Goal: Check status: Check status

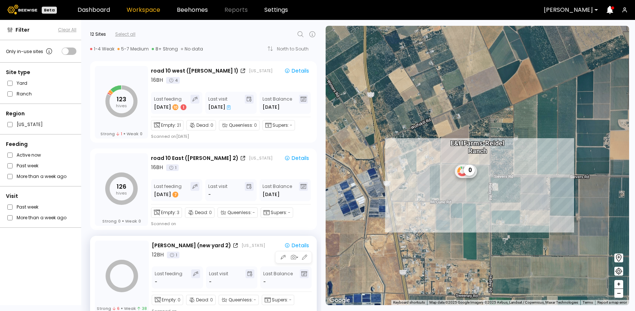
scroll to position [219, 0]
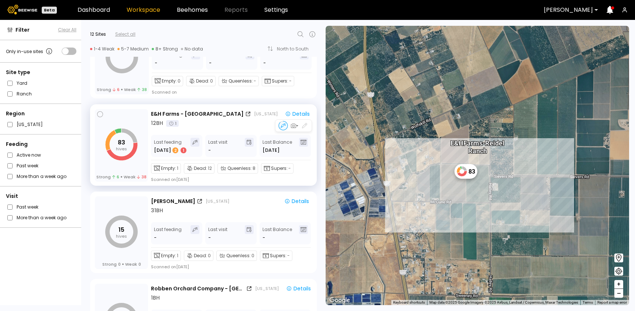
click at [212, 129] on div "E&H Farms - [GEOGRAPHIC_DATA] [US_STATE] Details 12 BH 1 Last feeding [DATE] 2 …" at bounding box center [232, 145] width 162 height 73
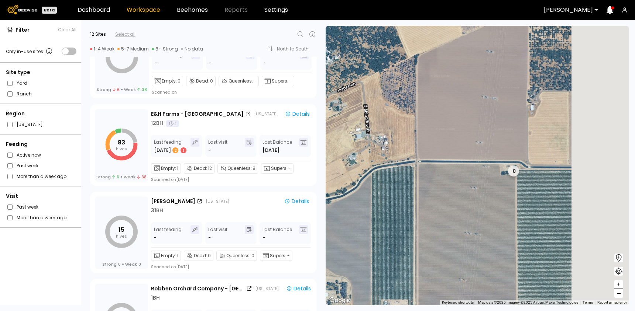
drag, startPoint x: 480, startPoint y: 176, endPoint x: 362, endPoint y: 175, distance: 118.1
click at [362, 175] on div "0" at bounding box center [476, 166] width 303 height 280
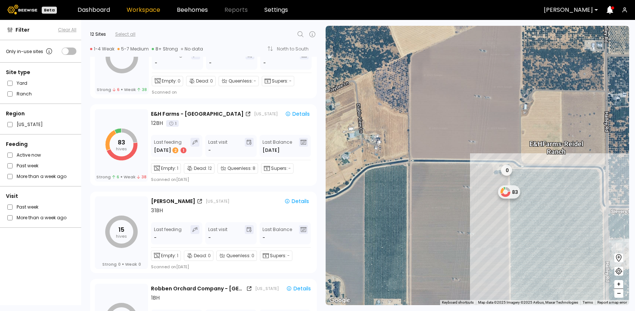
drag, startPoint x: 491, startPoint y: 199, endPoint x: 442, endPoint y: 196, distance: 48.4
click at [442, 196] on div "0 83 E&H Farms - [GEOGRAPHIC_DATA]" at bounding box center [476, 166] width 303 height 280
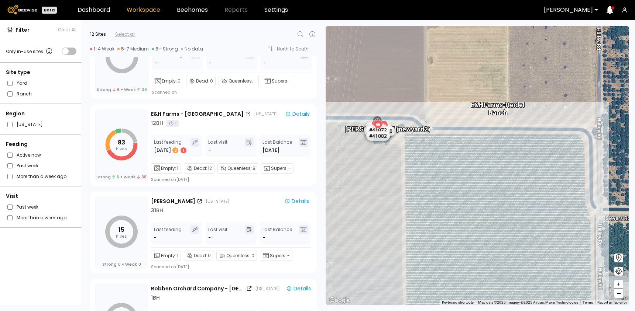
drag, startPoint x: 373, startPoint y: 188, endPoint x: 383, endPoint y: 188, distance: 10.3
click at [383, 188] on div "[PERSON_NAME] (new yard 2) E&H Farms - [GEOGRAPHIC_DATA] # 41067 # 41036 # 4006…" at bounding box center [476, 166] width 303 height 280
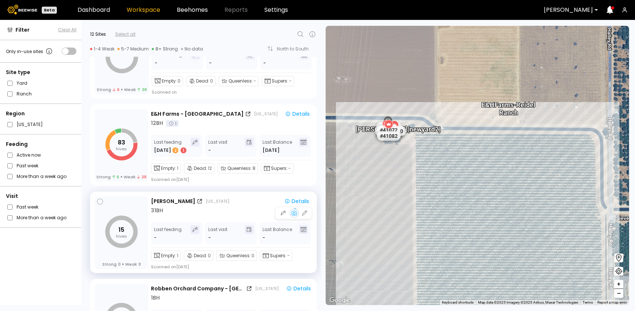
click at [212, 208] on div "31 BH" at bounding box center [231, 211] width 161 height 8
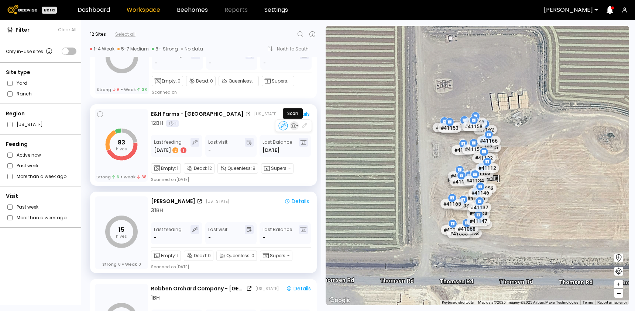
click at [292, 125] on icon "button" at bounding box center [293, 126] width 5 height 4
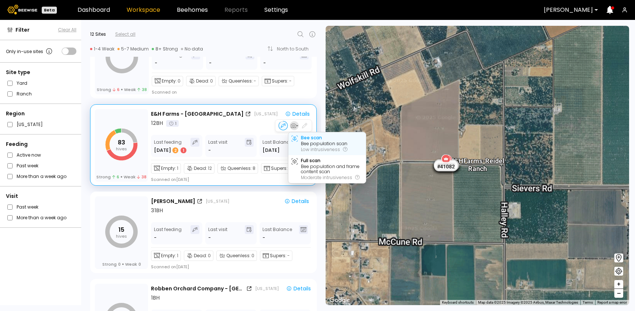
click at [301, 142] on div "Bee population scan" at bounding box center [324, 143] width 46 height 5
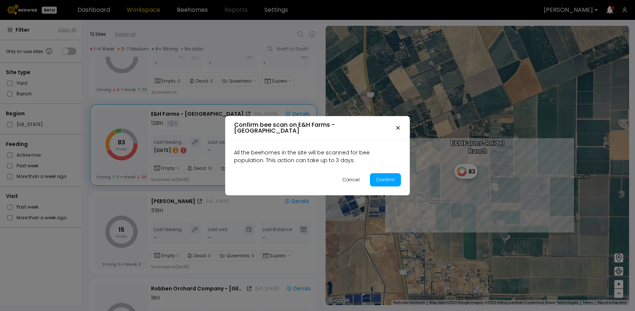
click at [397, 128] on icon "button" at bounding box center [398, 128] width 6 height 6
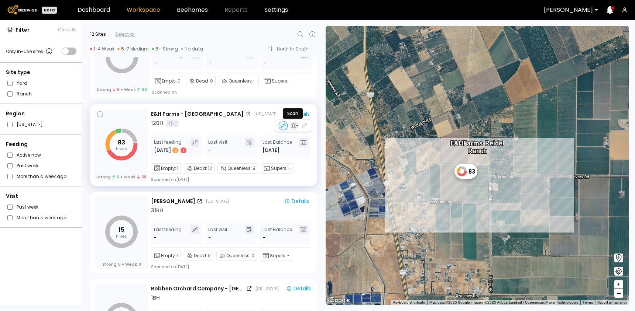
click at [294, 127] on icon "button" at bounding box center [293, 126] width 7 height 7
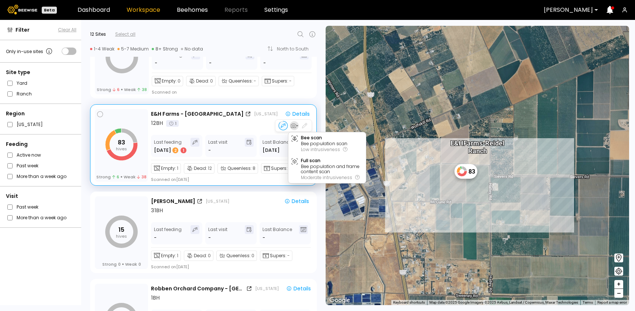
click at [294, 127] on icon "button" at bounding box center [293, 126] width 7 height 7
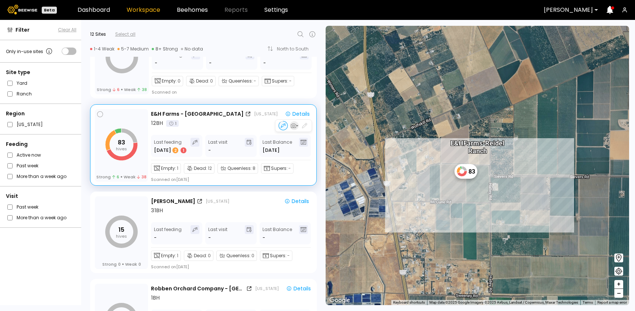
click at [293, 128] on icon "button" at bounding box center [293, 126] width 7 height 7
